Goal: Book appointment/travel/reservation

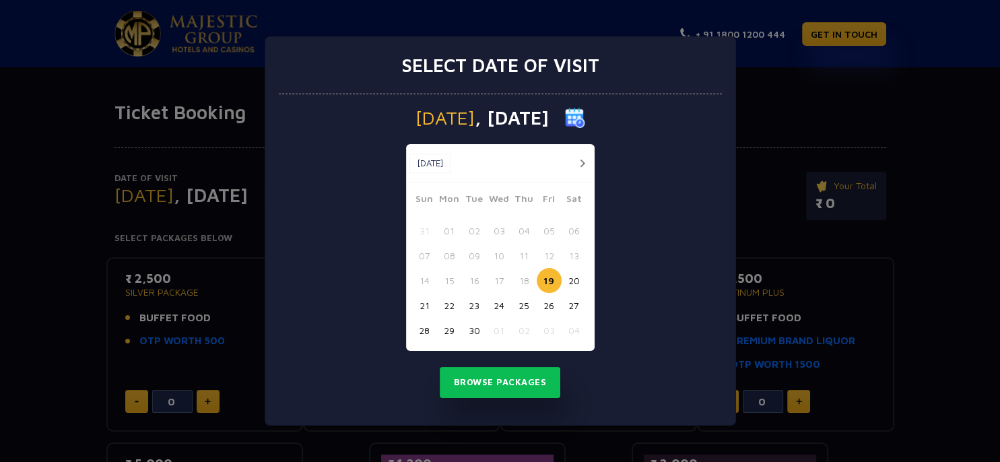
click at [583, 158] on button "button" at bounding box center [582, 163] width 17 height 17
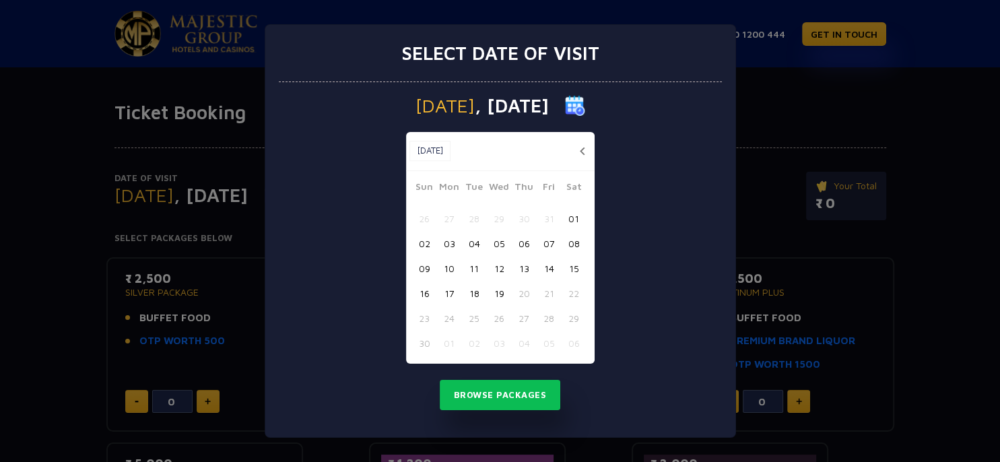
click at [413, 145] on button "[DATE]" at bounding box center [429, 151] width 41 height 20
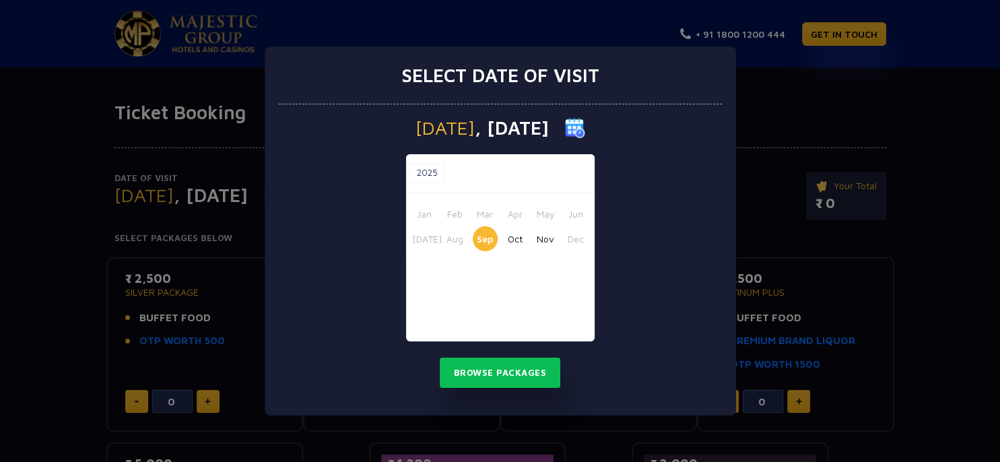
click at [508, 240] on button "Oct" at bounding box center [515, 238] width 25 height 25
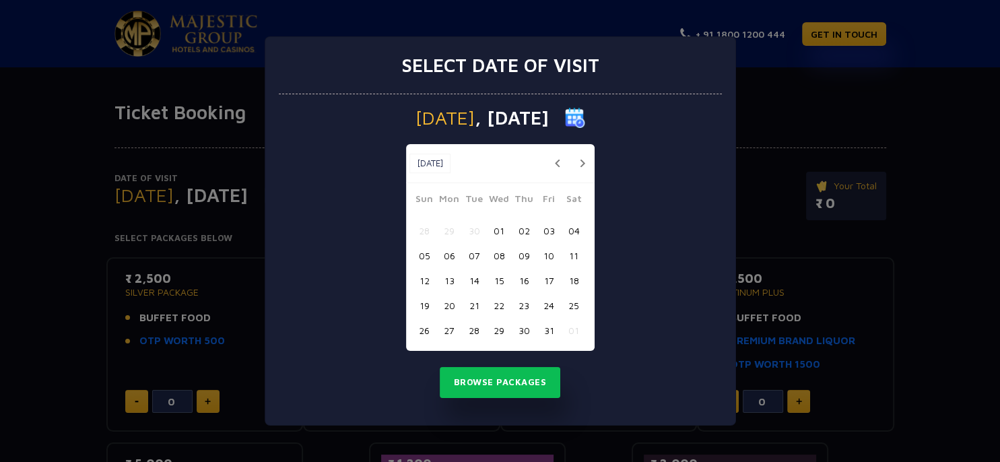
click at [471, 331] on button "28" at bounding box center [474, 330] width 25 height 25
click at [507, 380] on button "Browse Packages" at bounding box center [500, 382] width 121 height 31
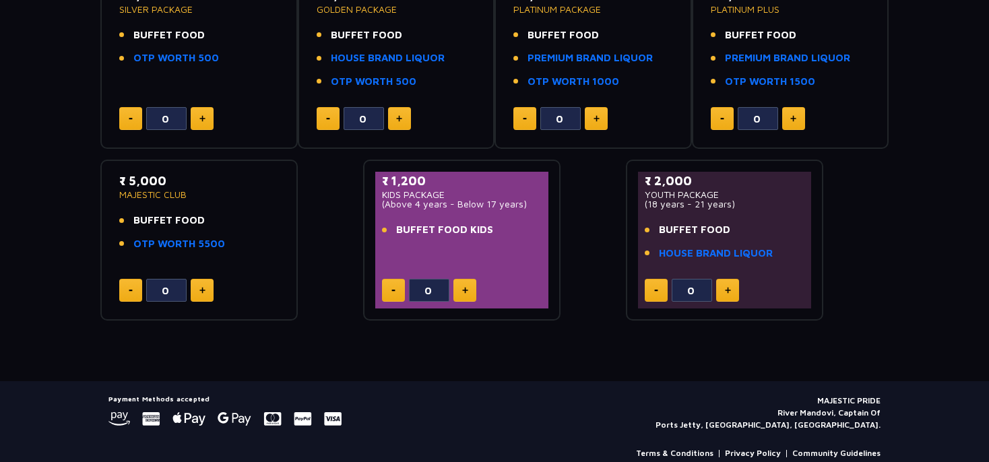
scroll to position [284, 0]
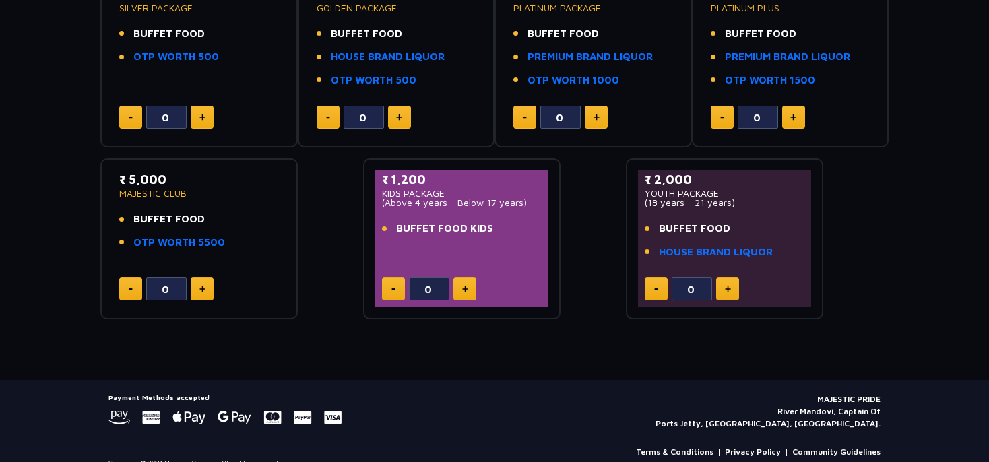
click at [465, 294] on button at bounding box center [464, 288] width 23 height 23
type input "1"
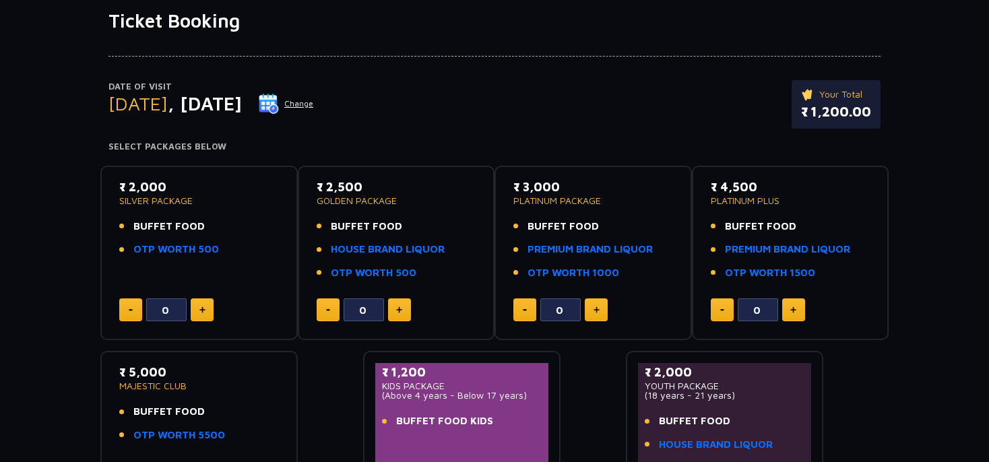
scroll to position [0, 0]
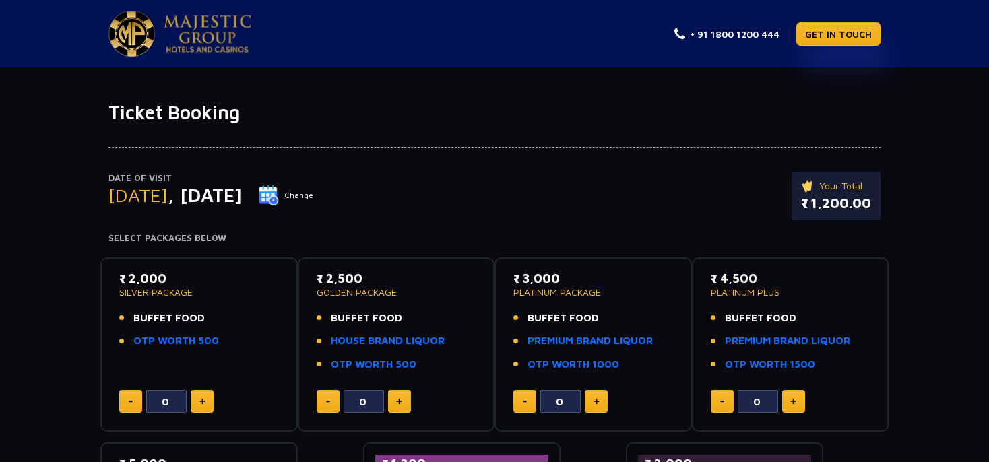
click at [203, 401] on img at bounding box center [202, 401] width 6 height 7
click at [199, 401] on img at bounding box center [202, 401] width 6 height 7
type input "2"
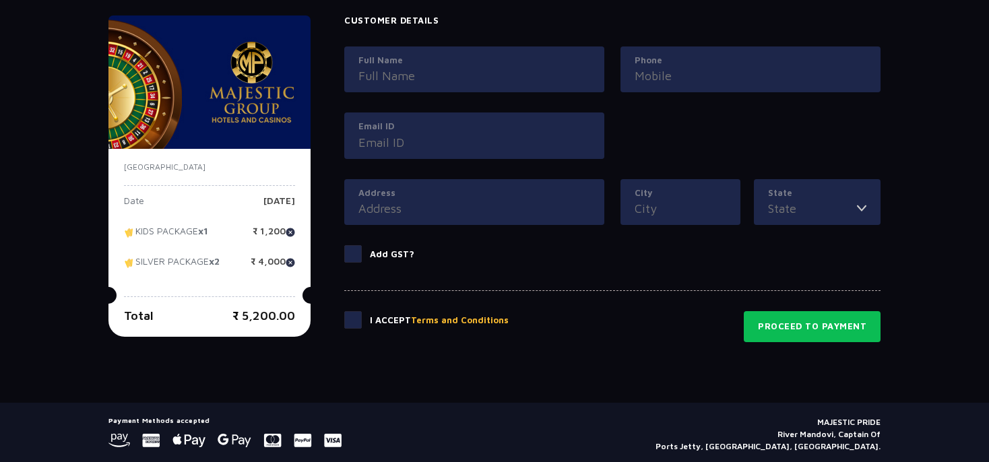
scroll to position [640, 0]
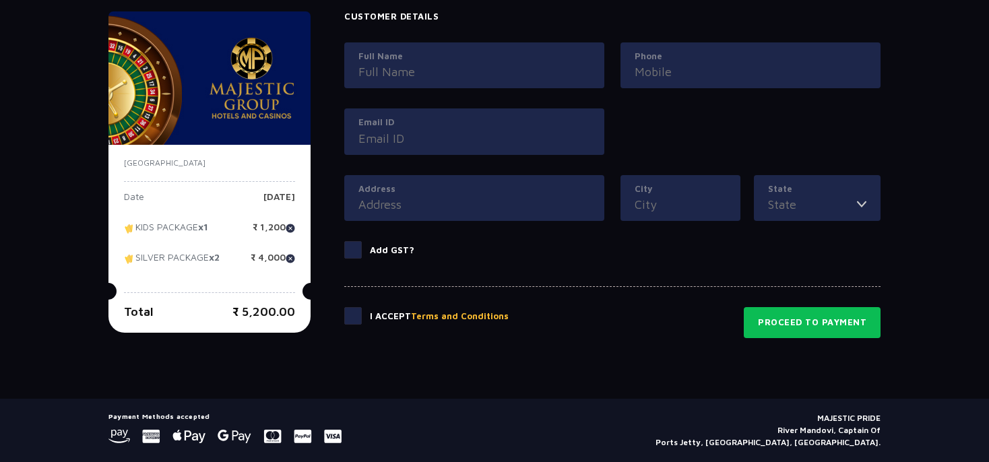
click at [354, 315] on span at bounding box center [353, 316] width 18 height 18
click at [0, 0] on input "checkbox" at bounding box center [0, 0] width 0 height 0
click at [349, 310] on span at bounding box center [353, 316] width 18 height 18
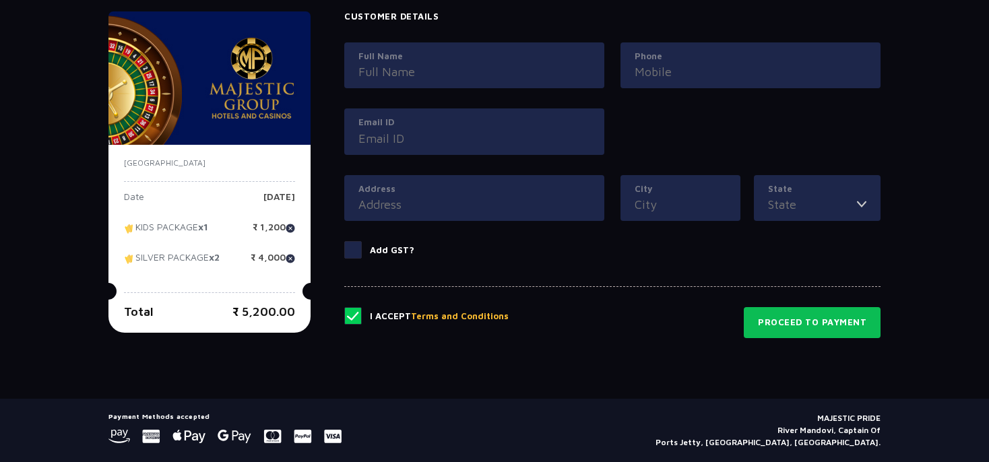
click at [0, 0] on input "checkbox" at bounding box center [0, 0] width 0 height 0
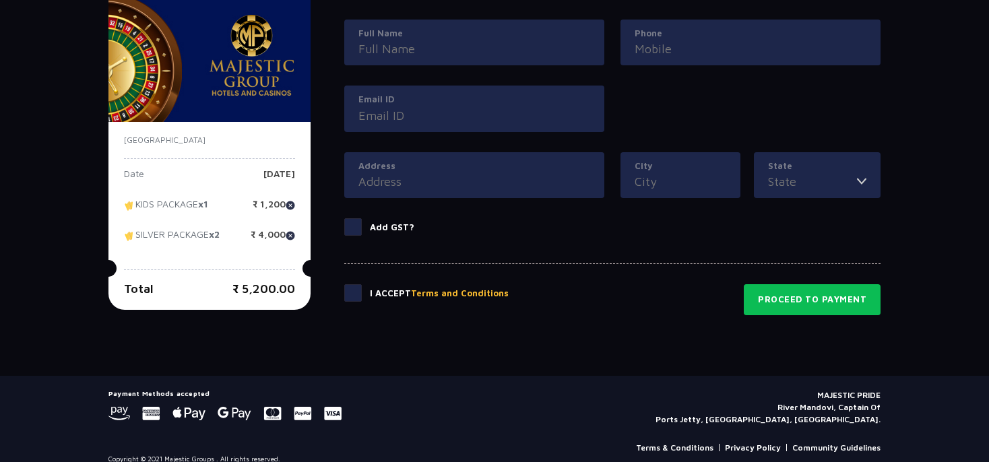
scroll to position [675, 0]
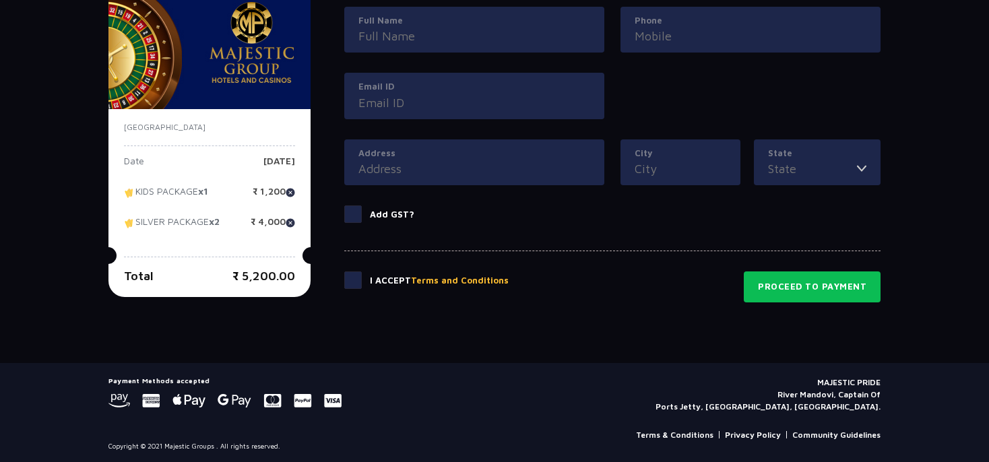
click at [116, 127] on div "[GEOGRAPHIC_DATA] Date [DATE] KIDS PACKAGE x1 ₹ 1,200 SILVER PACKAGE x2 ₹ 4,000…" at bounding box center [209, 203] width 202 height 188
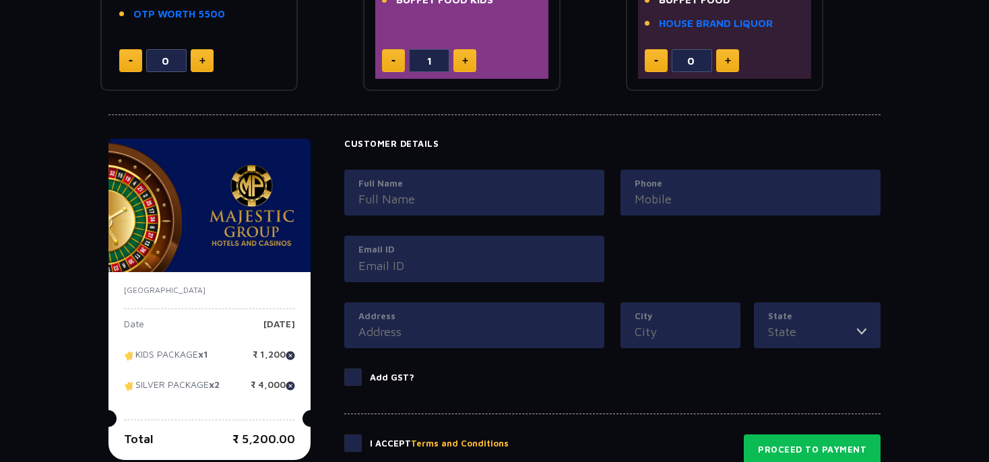
scroll to position [391, 0]
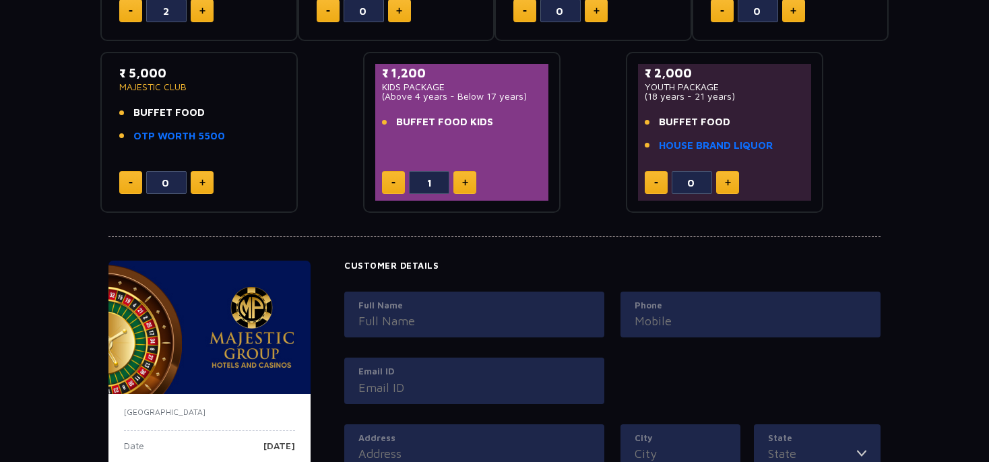
click at [587, 222] on div at bounding box center [494, 225] width 772 height 24
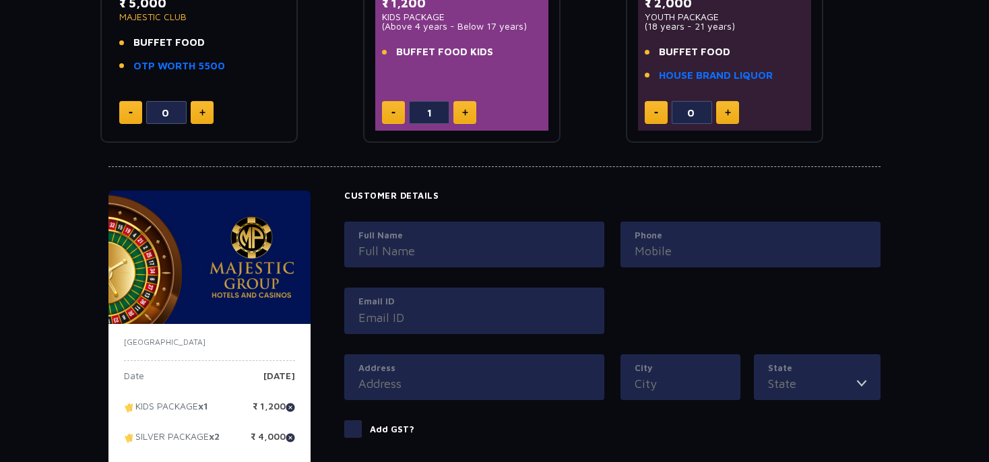
scroll to position [533, 0]
